Goal: Information Seeking & Learning: Learn about a topic

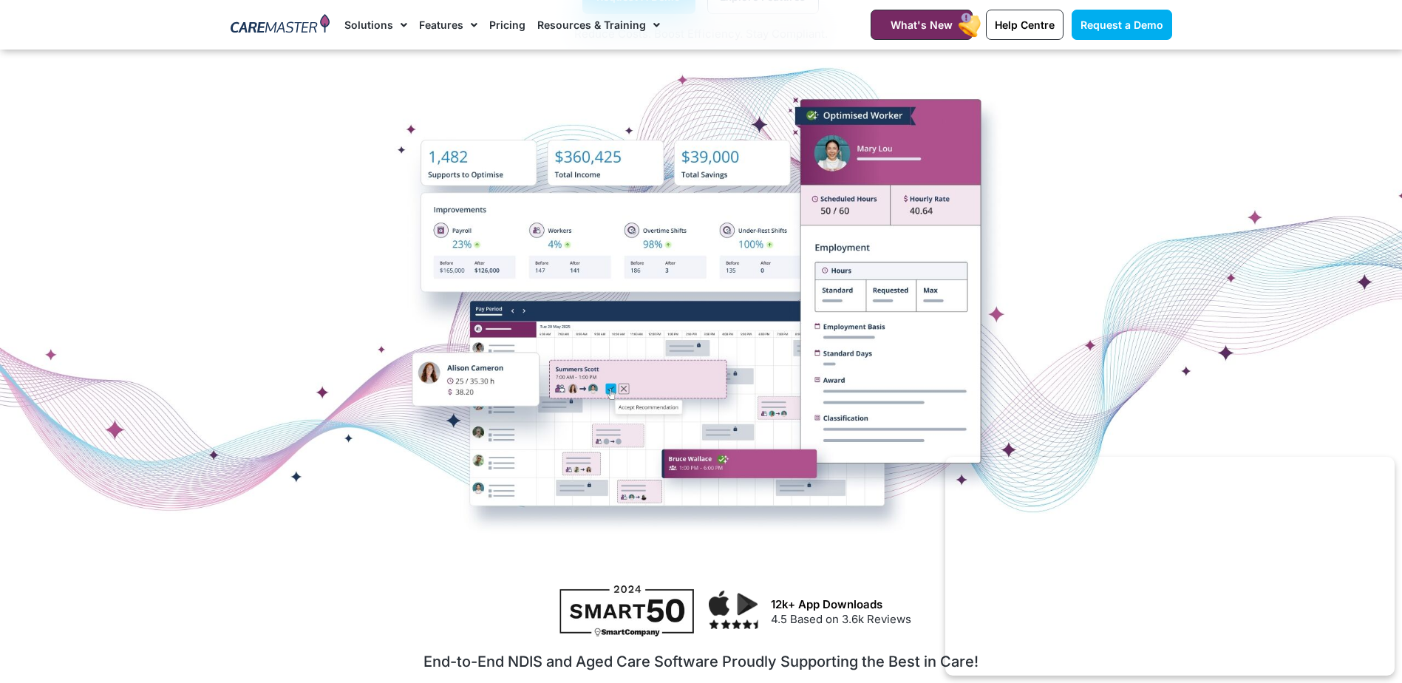
scroll to position [148, 0]
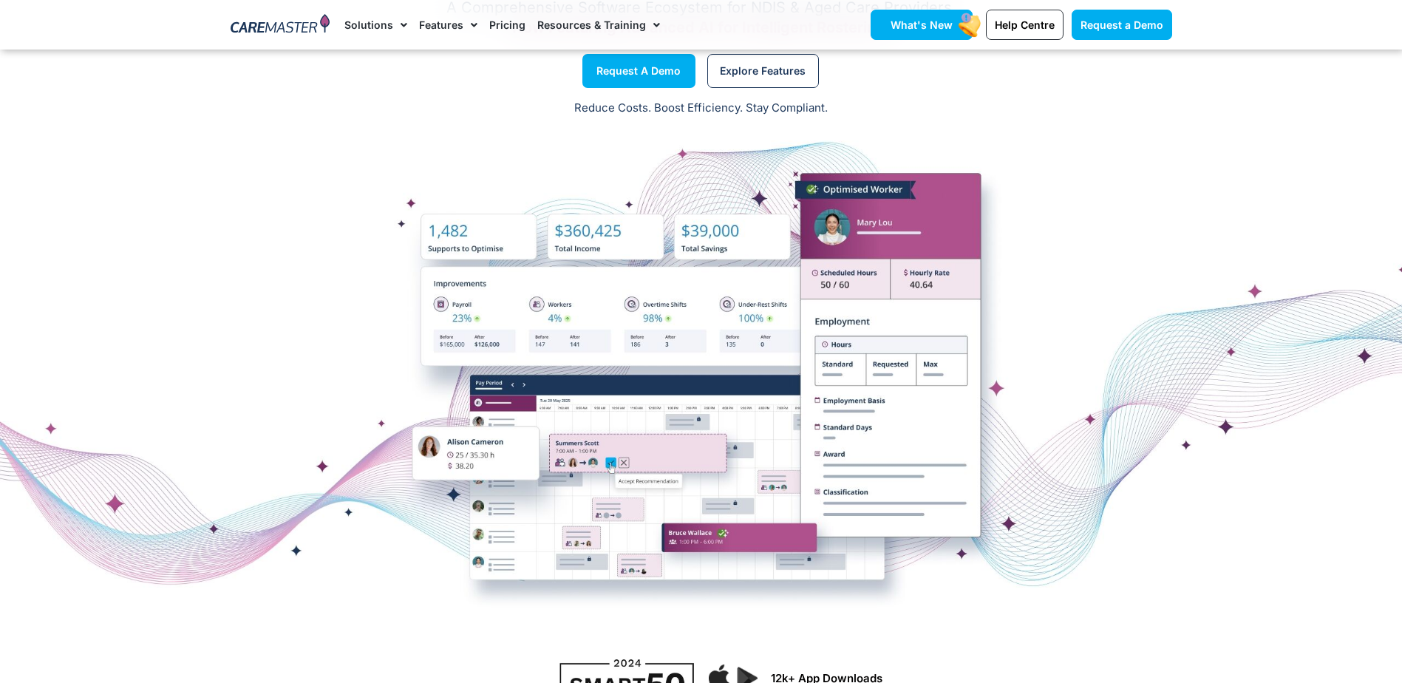
click at [942, 16] on link "What's New" at bounding box center [922, 25] width 102 height 30
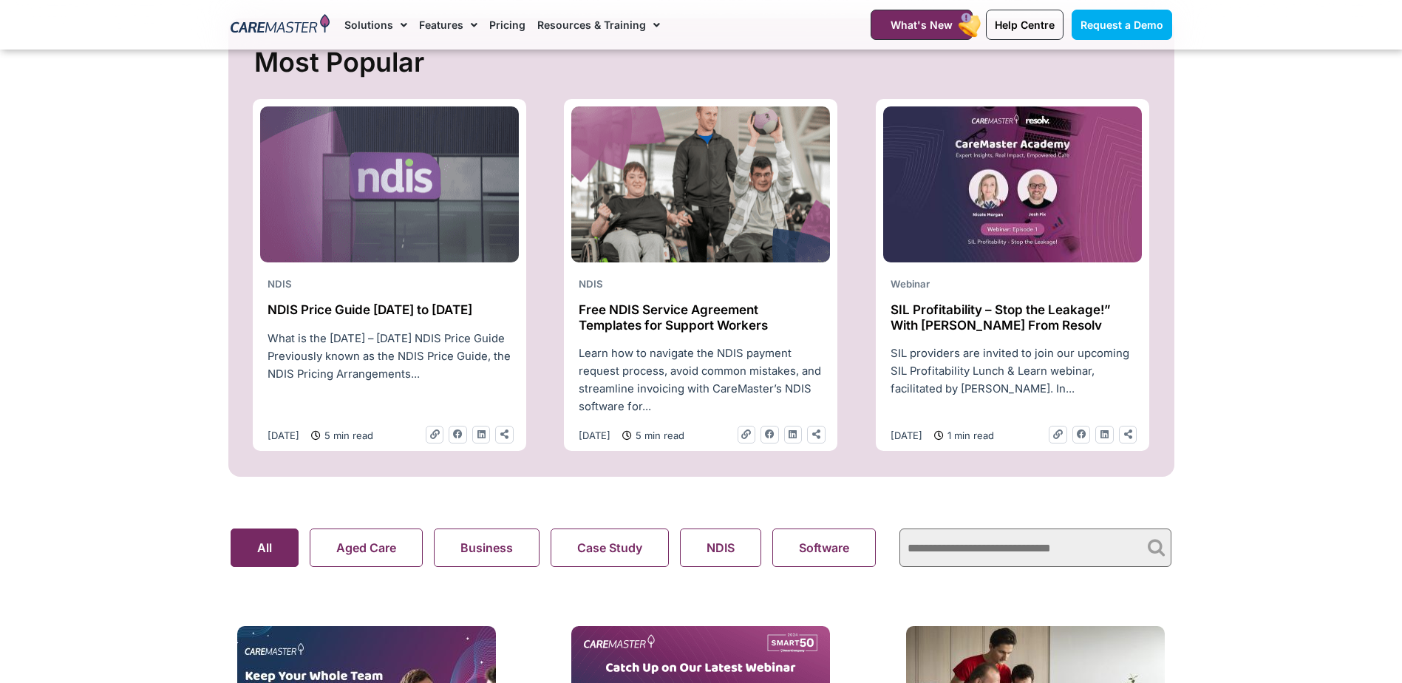
scroll to position [665, 0]
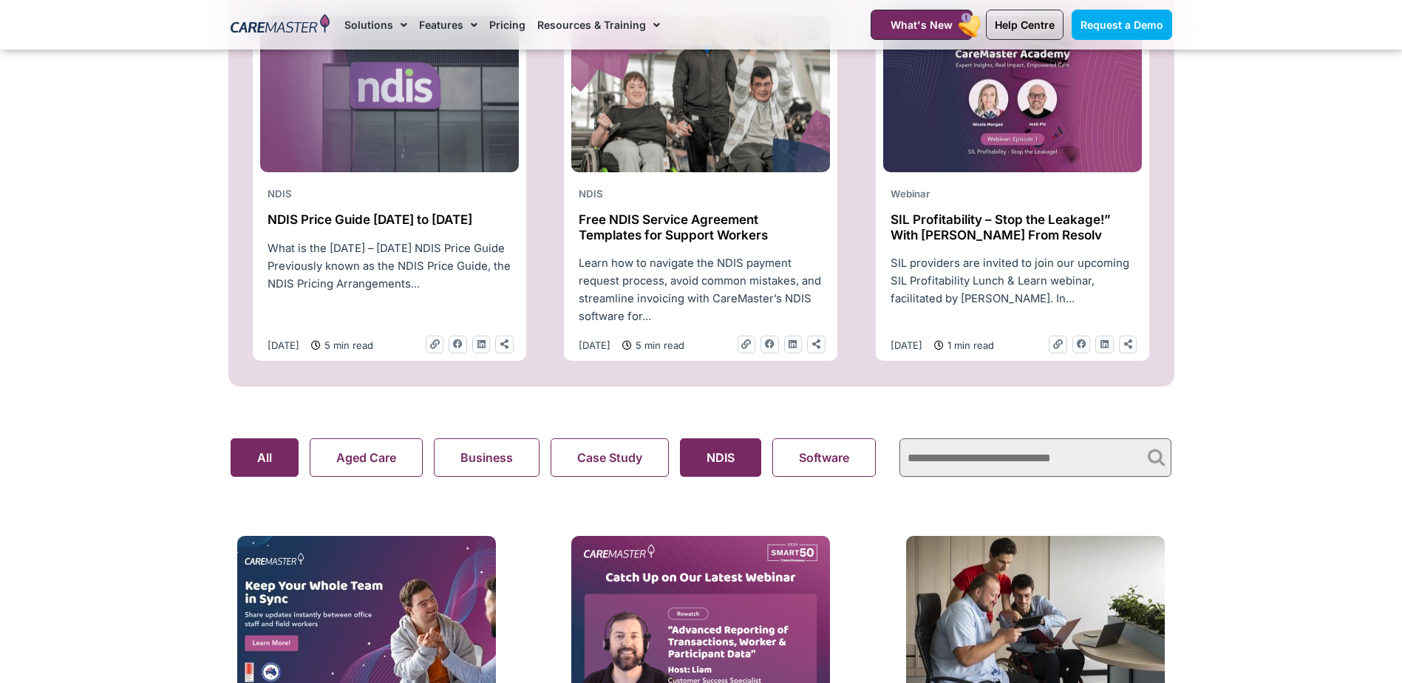
click at [723, 446] on button "NDIS" at bounding box center [720, 457] width 81 height 38
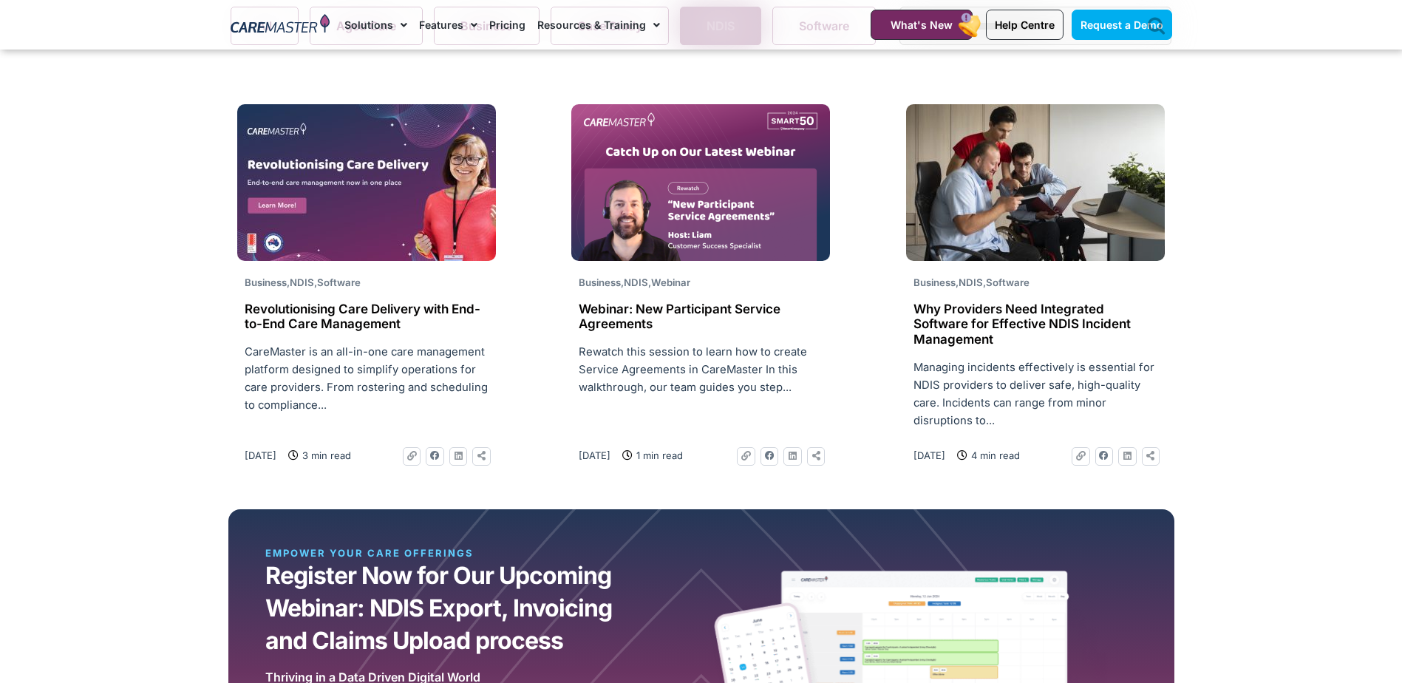
scroll to position [1035, 0]
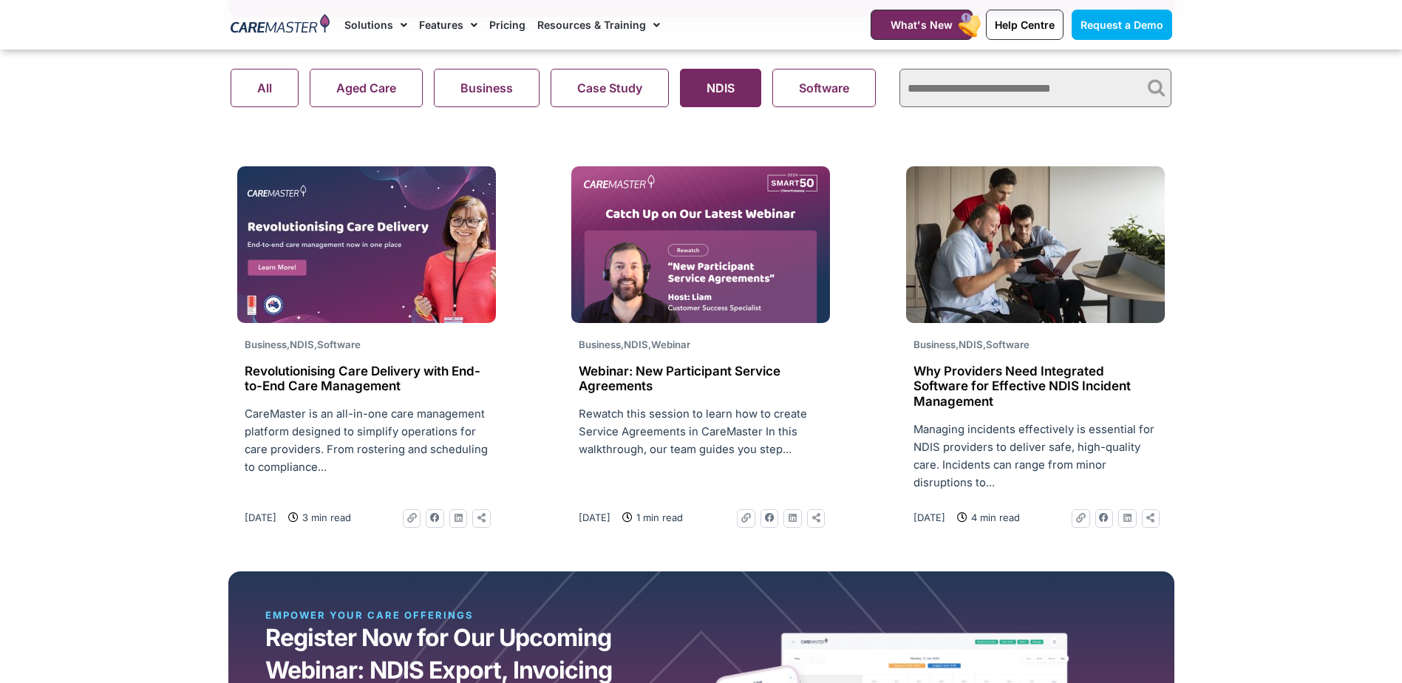
click at [632, 278] on img at bounding box center [700, 244] width 259 height 157
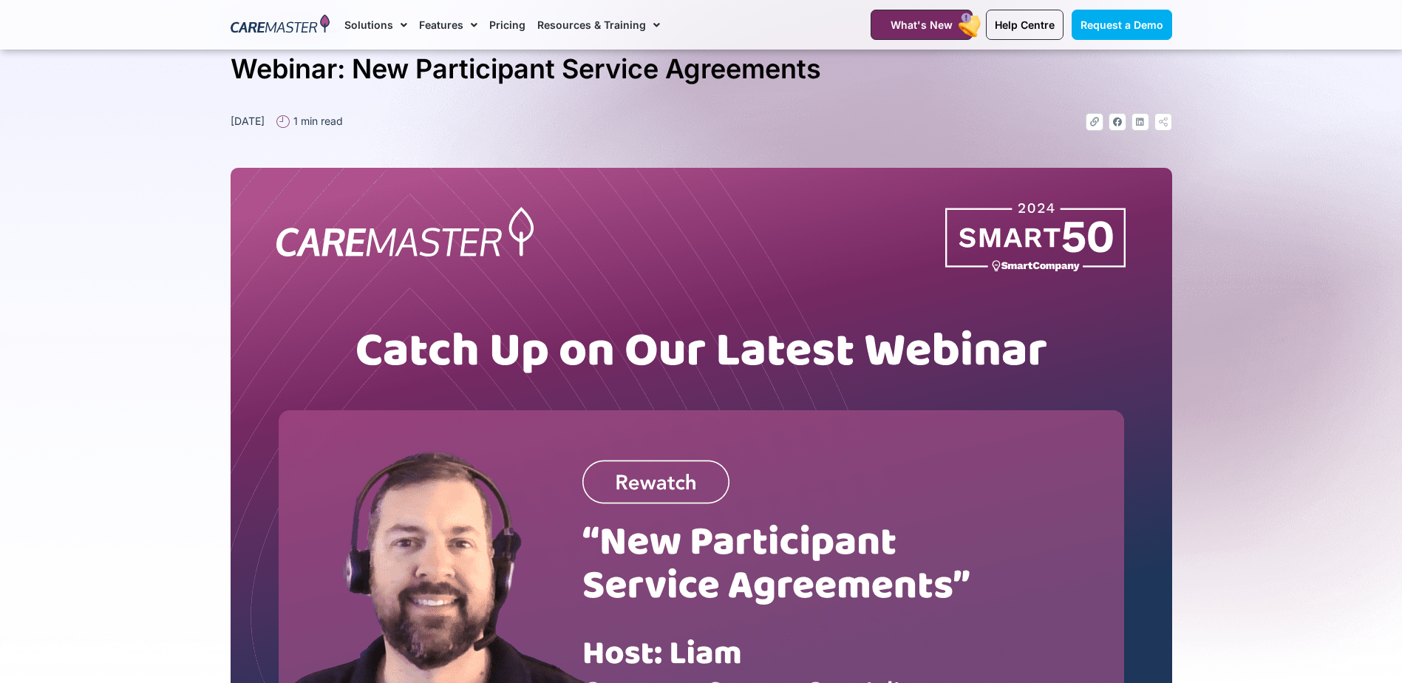
click at [653, 481] on img at bounding box center [702, 462] width 942 height 588
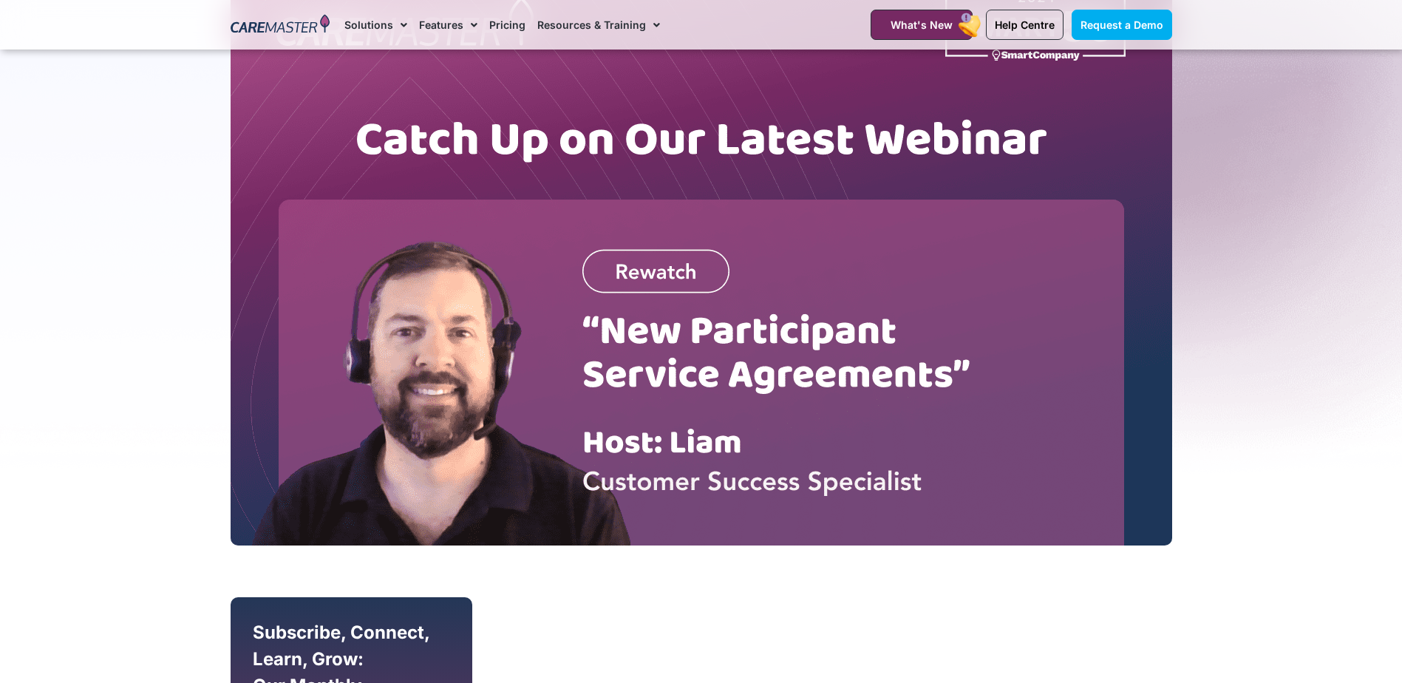
scroll to position [327, 0]
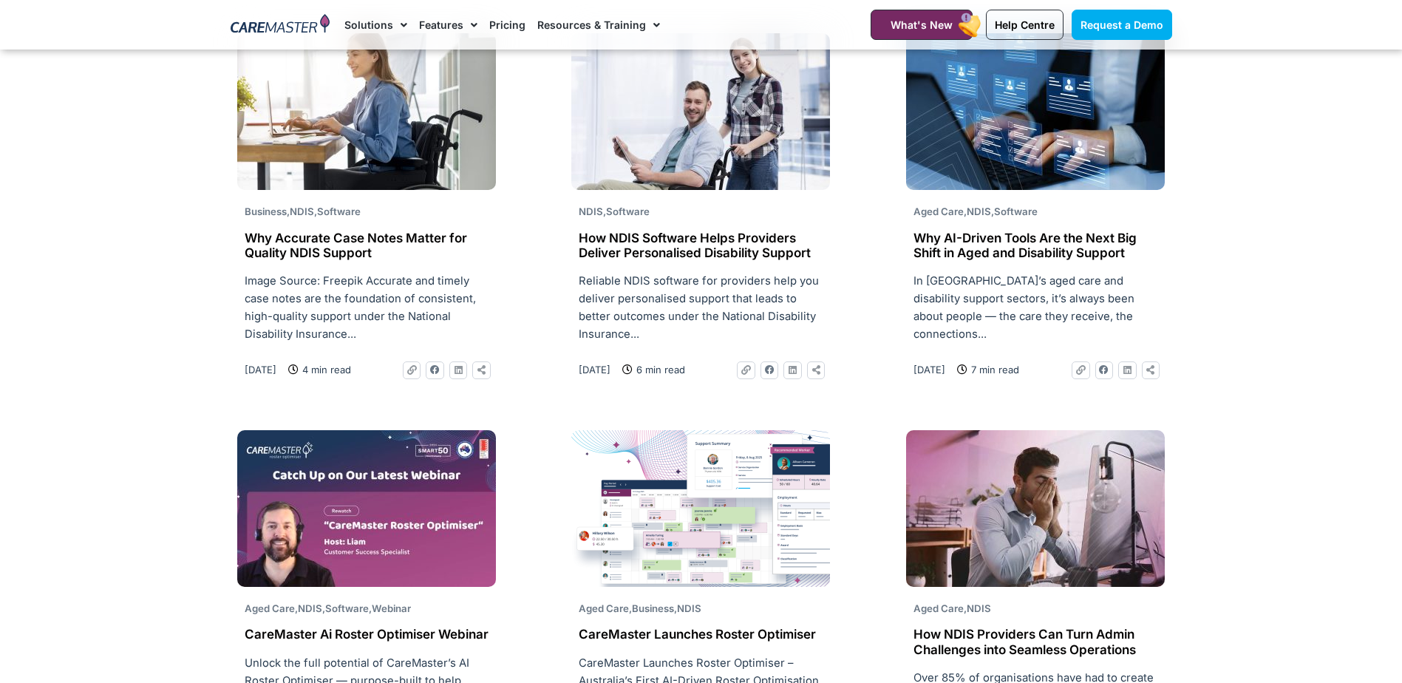
scroll to position [1922, 0]
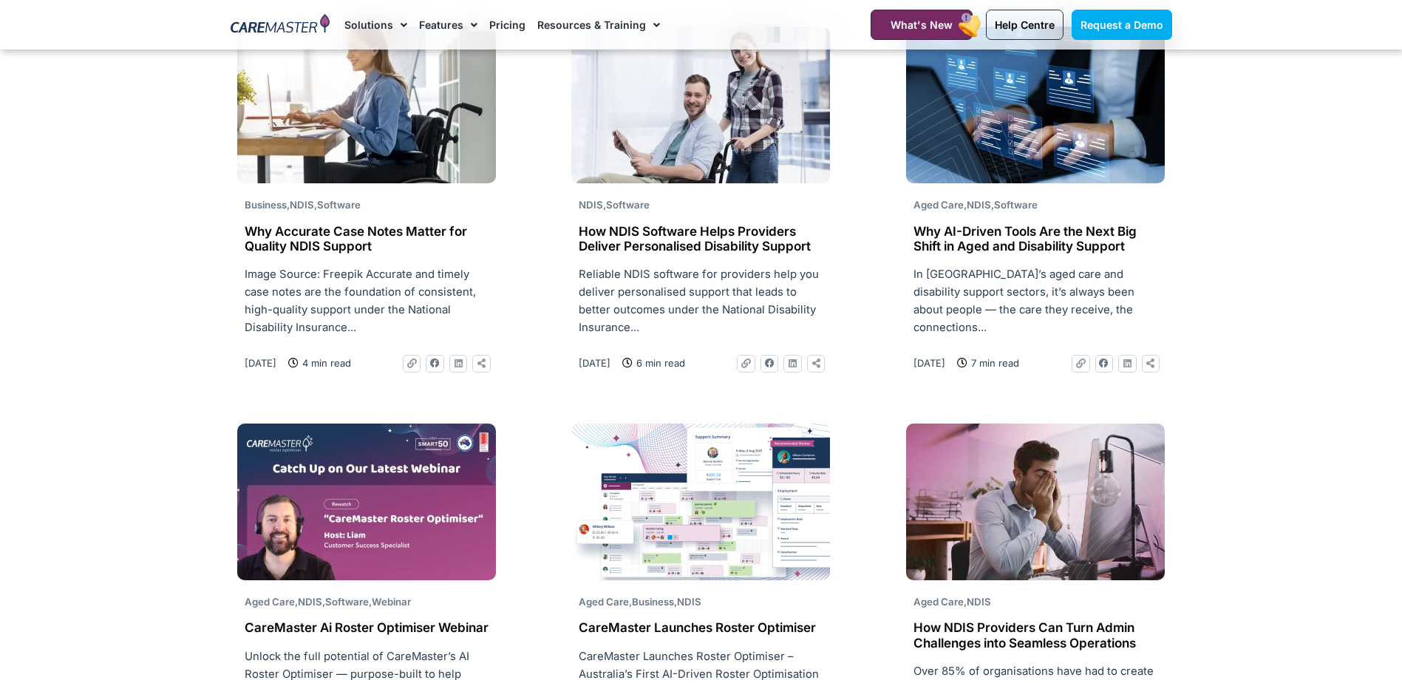
click at [391, 527] on img at bounding box center [366, 502] width 259 height 157
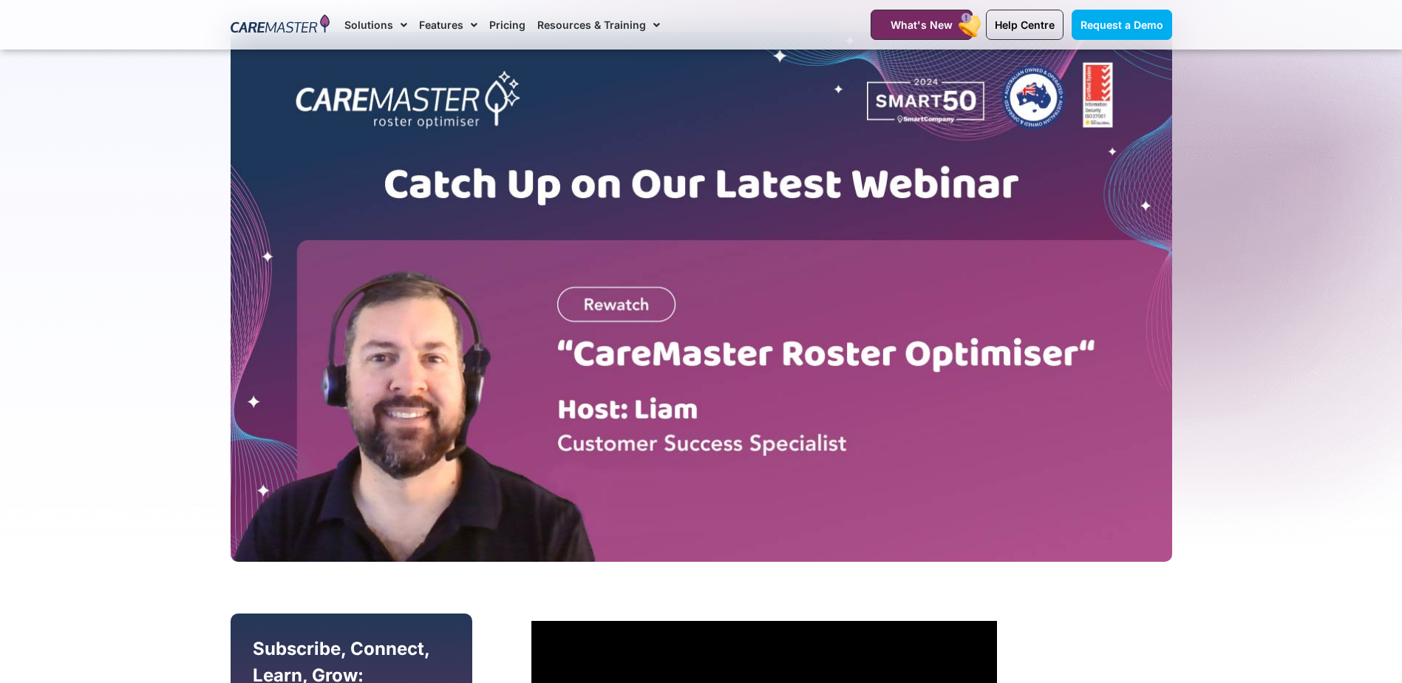
scroll to position [222, 0]
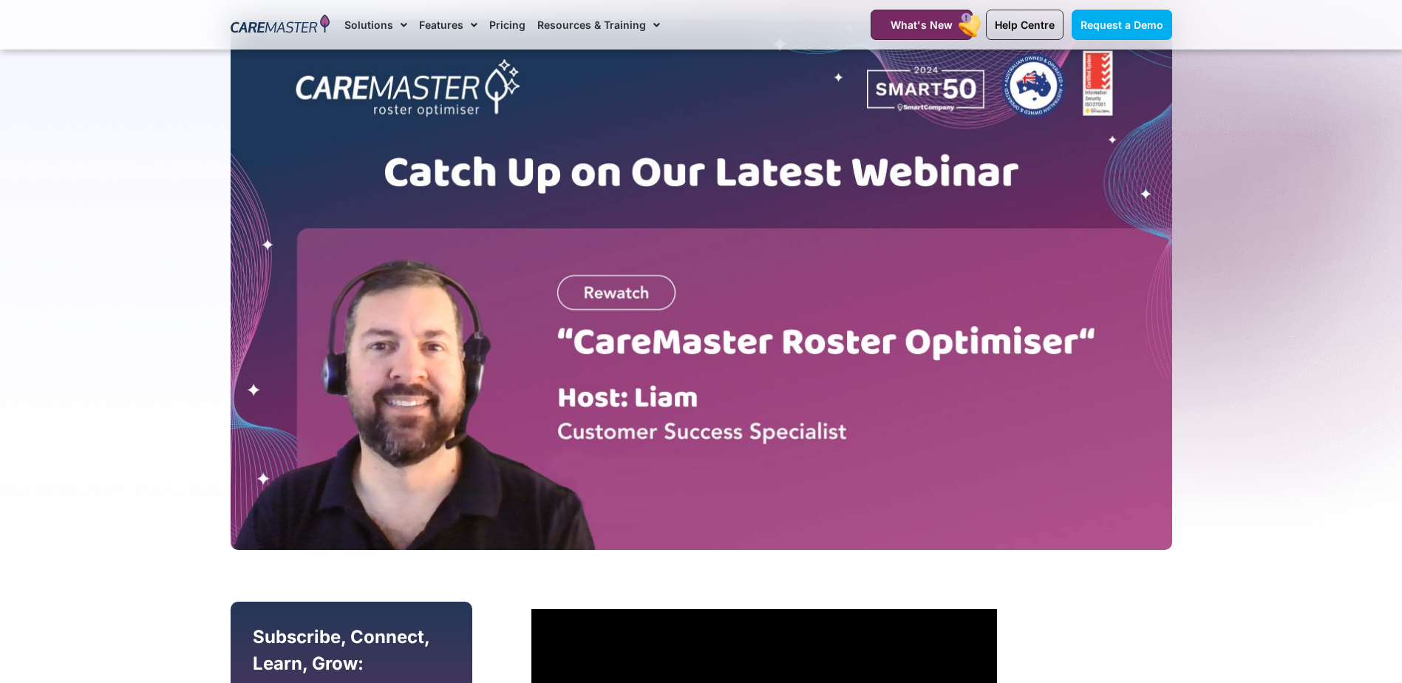
click at [662, 374] on img at bounding box center [702, 285] width 942 height 530
click at [641, 294] on img at bounding box center [702, 285] width 942 height 530
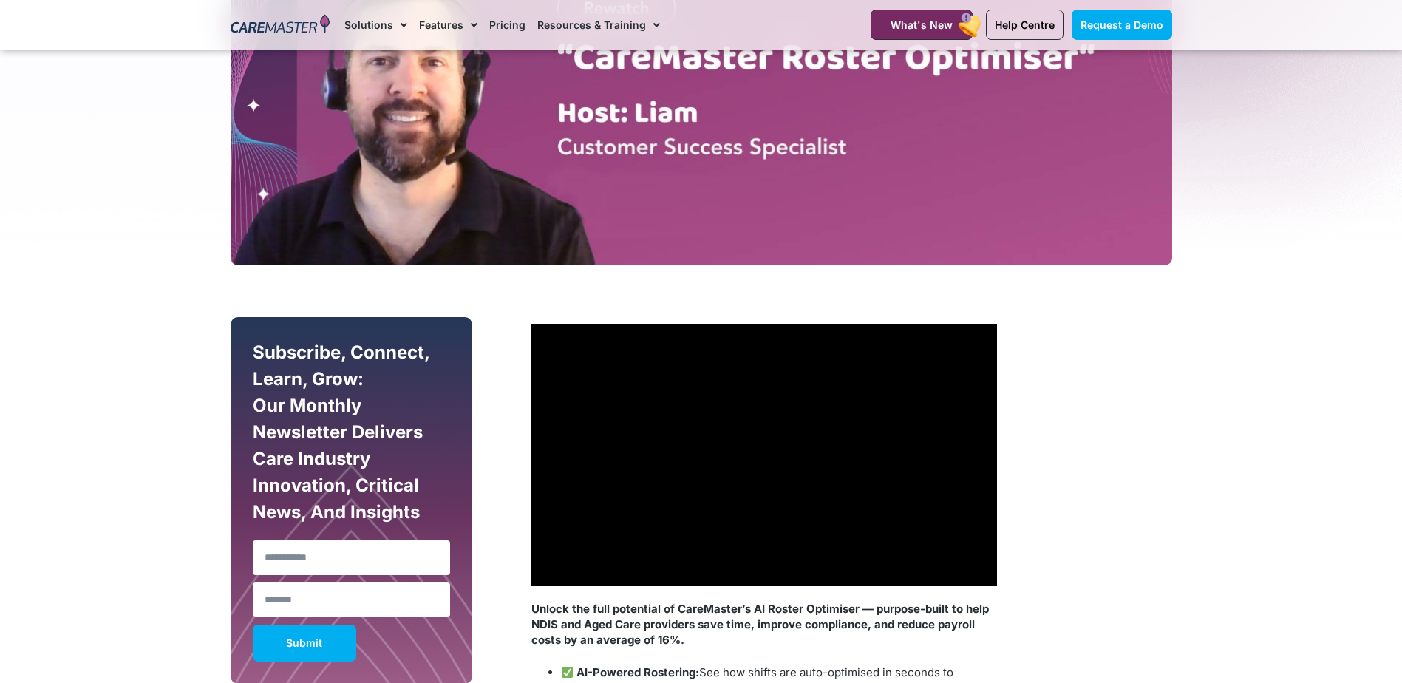
scroll to position [517, 0]
